Goal: Check status: Check status

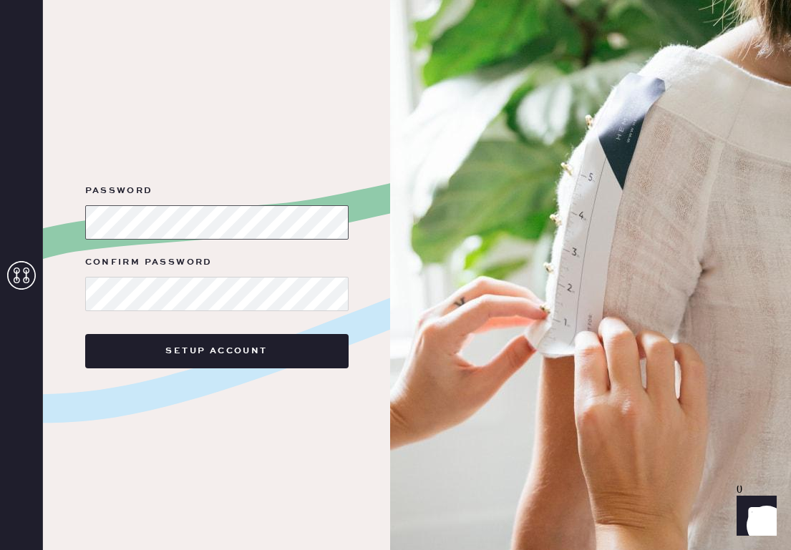
click at [0, 225] on html "Layer 1 Layer 1 Password Confirm Password Setup Account Hemster" at bounding box center [395, 275] width 791 height 550
click at [0, 204] on html "Layer 1 Layer 1 Password Confirm Password Setup Account Hemster" at bounding box center [395, 275] width 791 height 550
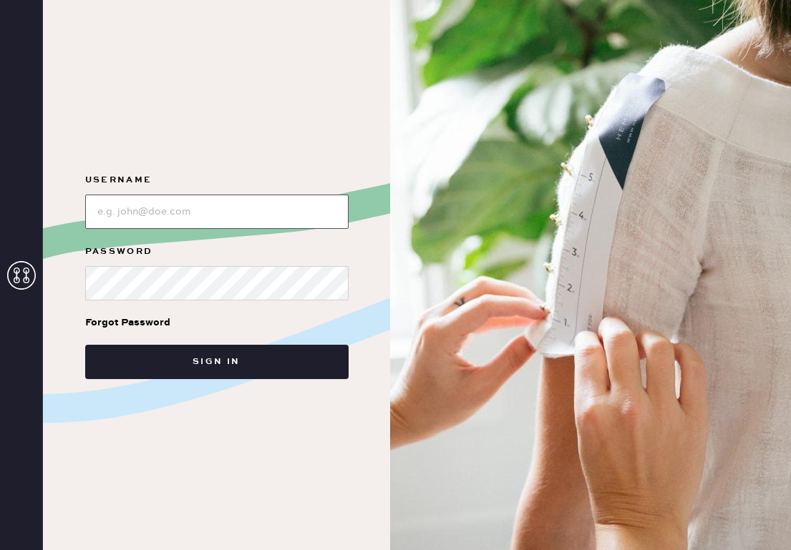
click at [263, 213] on input "loginName" at bounding box center [216, 212] width 263 height 34
type input "jamie.lazaroff@gmail.com"
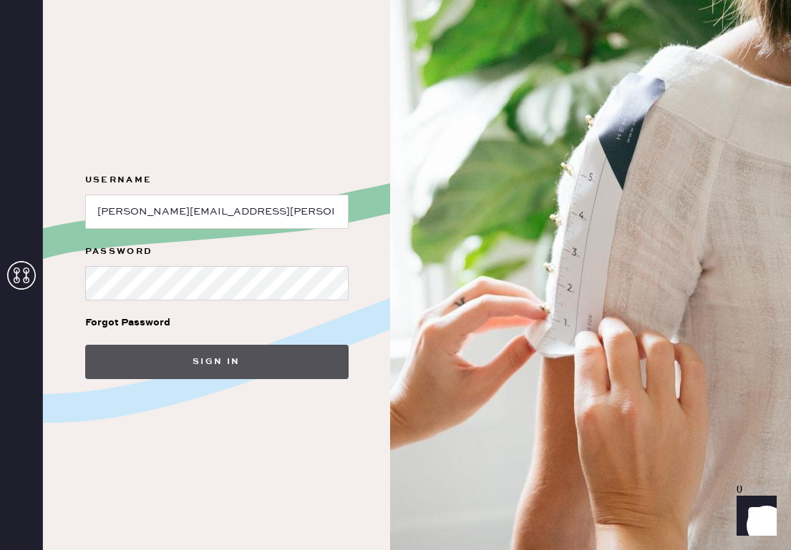
click at [240, 368] on button "Sign in" at bounding box center [216, 362] width 263 height 34
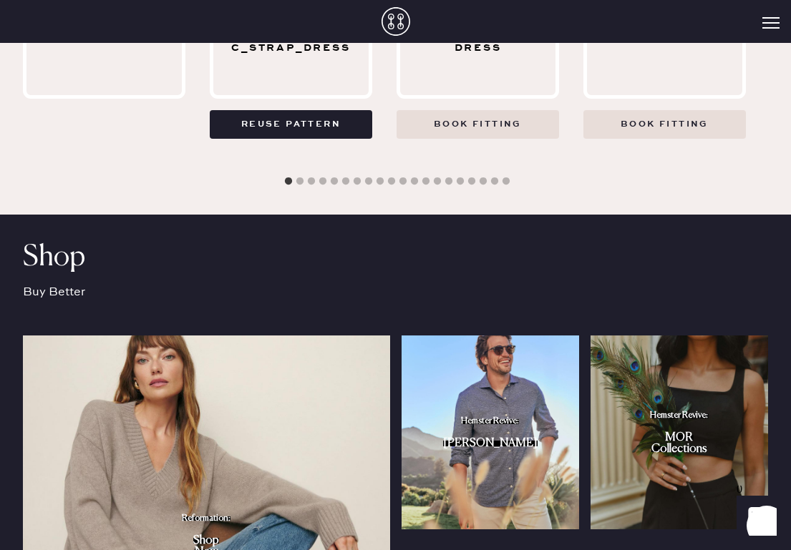
scroll to position [707, 0]
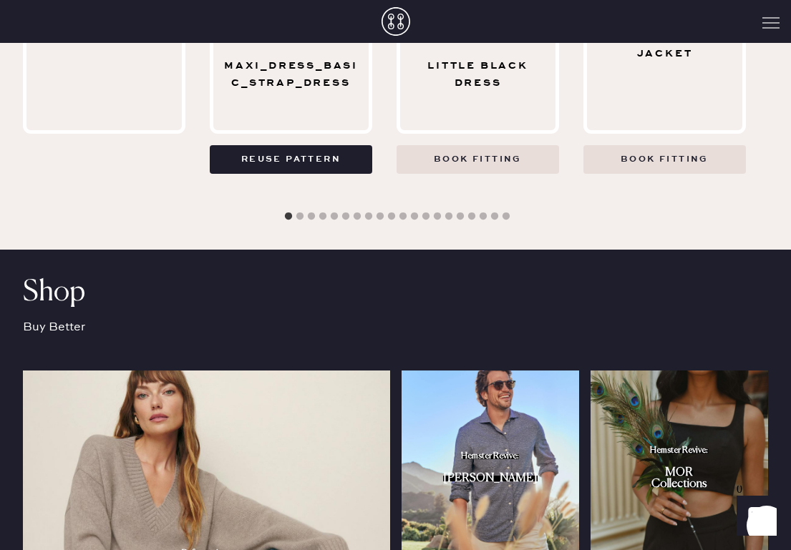
click at [770, 19] on button "Open Menu" at bounding box center [770, 23] width 17 height 13
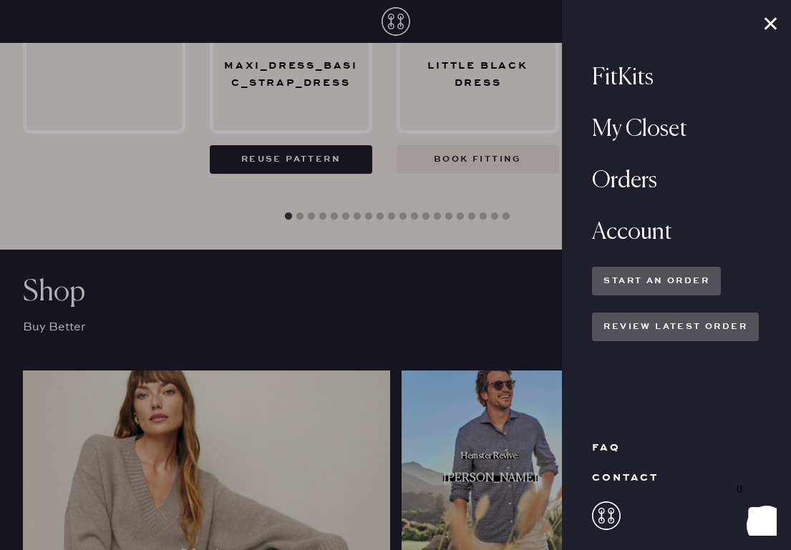
click at [623, 172] on div "Orders" at bounding box center [676, 181] width 168 height 34
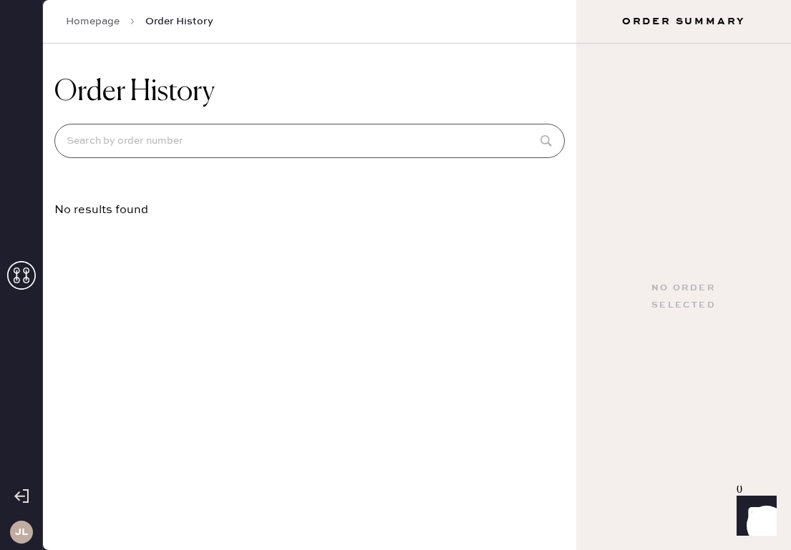
click at [313, 137] on input at bounding box center [309, 141] width 510 height 34
click at [65, 166] on div "Order History No results found" at bounding box center [309, 146] width 533 height 204
click at [197, 144] on input at bounding box center [309, 141] width 510 height 34
paste input "S26038697"
click at [278, 137] on input "S26038697" at bounding box center [309, 141] width 510 height 34
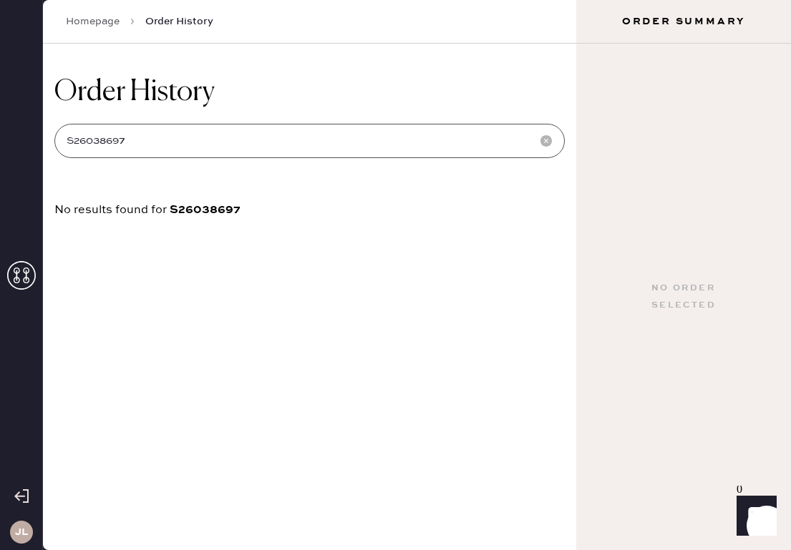
type input "S26038697"
click at [87, 27] on link "Homepage" at bounding box center [93, 21] width 54 height 14
